Goal: Navigation & Orientation: Find specific page/section

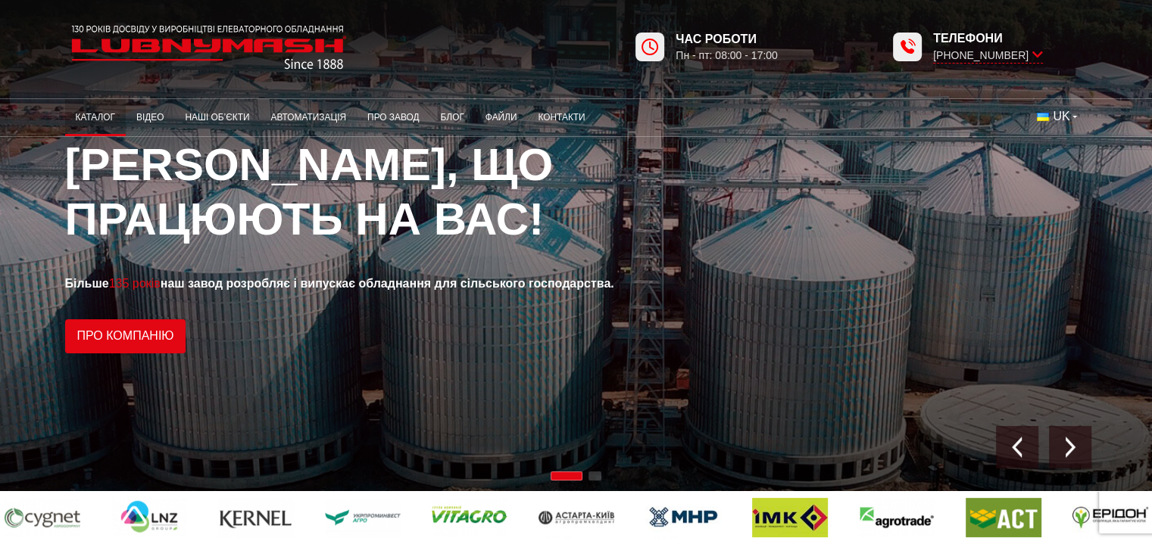
click at [94, 118] on link "Каталог" at bounding box center [95, 118] width 61 height 30
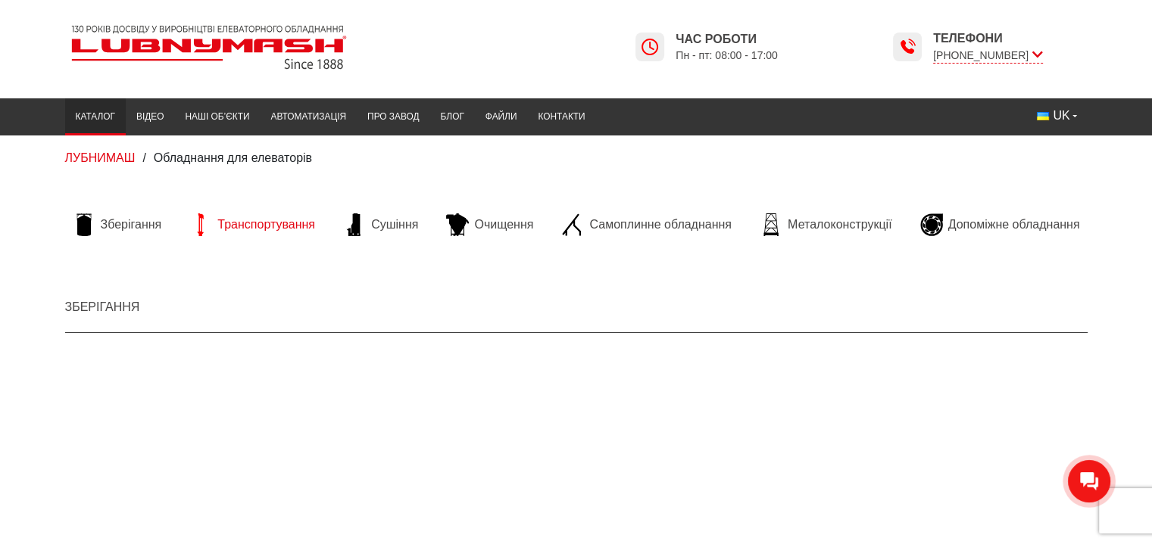
click at [245, 226] on span "Транспортування" at bounding box center [266, 225] width 98 height 17
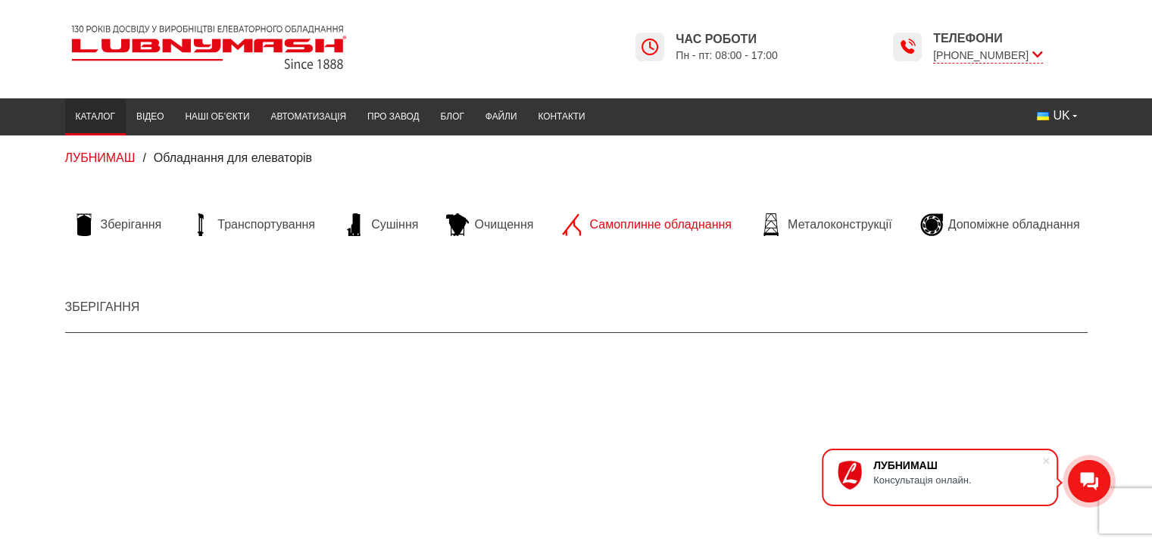
click at [619, 224] on span "Самоплинне обладнання" at bounding box center [660, 225] width 142 height 17
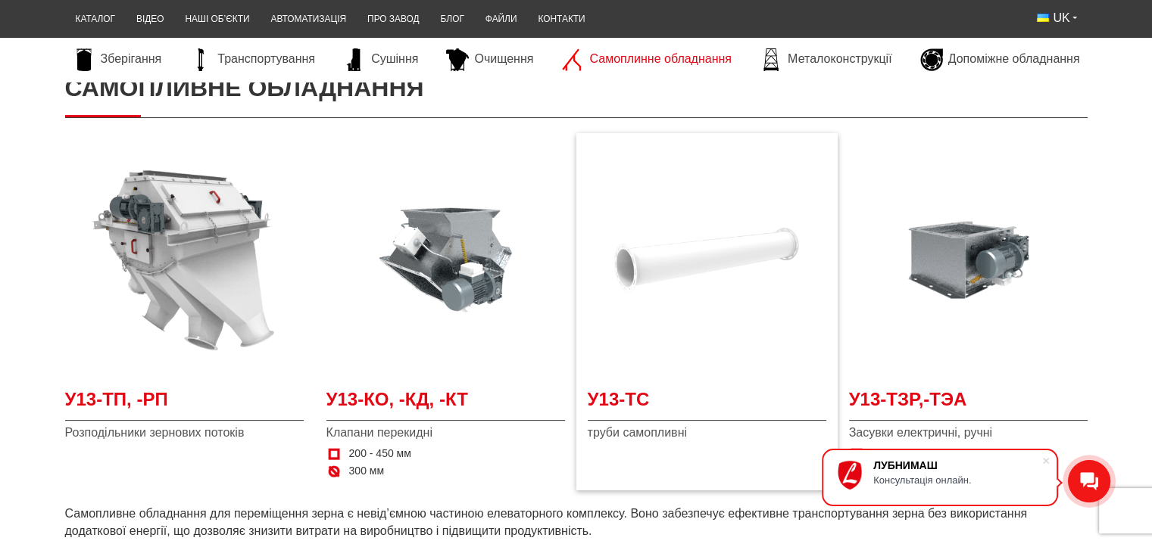
scroll to position [303, 0]
